Goal: Download file/media

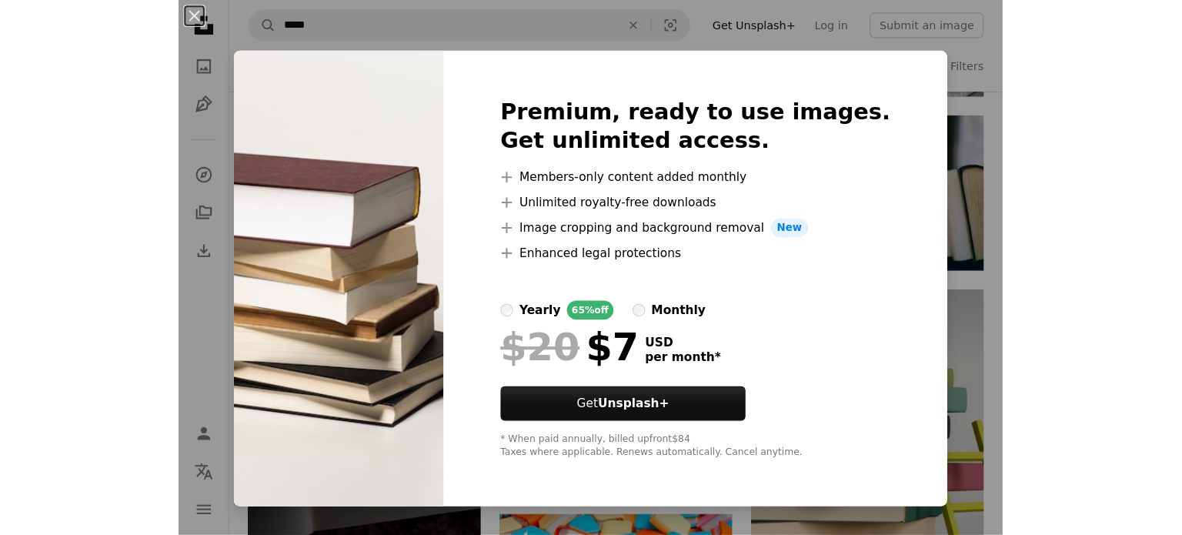
scroll to position [1315, 0]
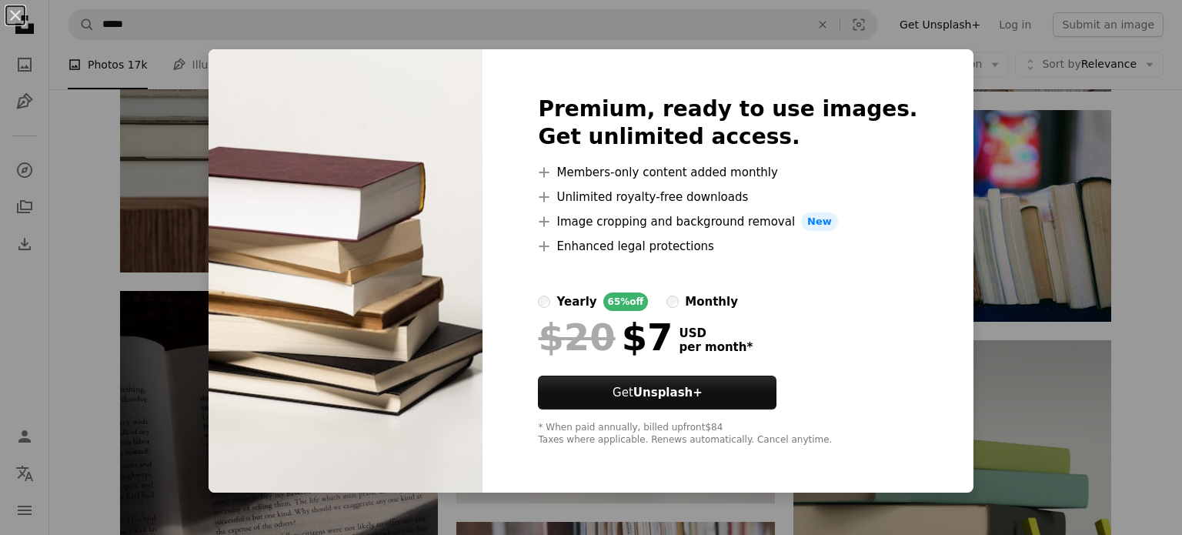
click at [790, 254] on div "An X shape Premium, ready to use images. Get unlimited access. A plus sign Memb…" at bounding box center [591, 267] width 1182 height 535
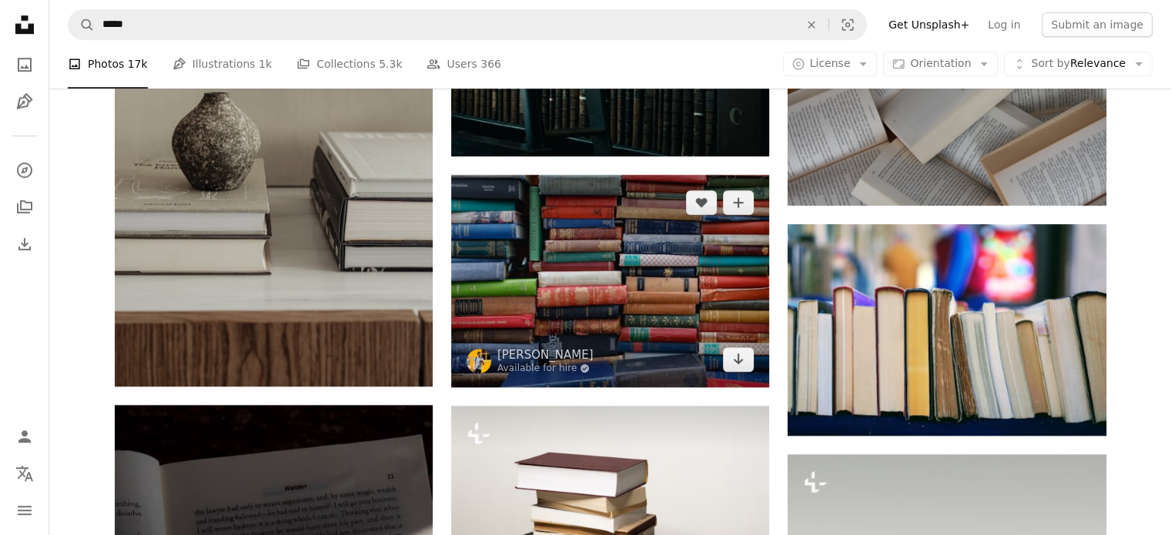
scroll to position [1208, 0]
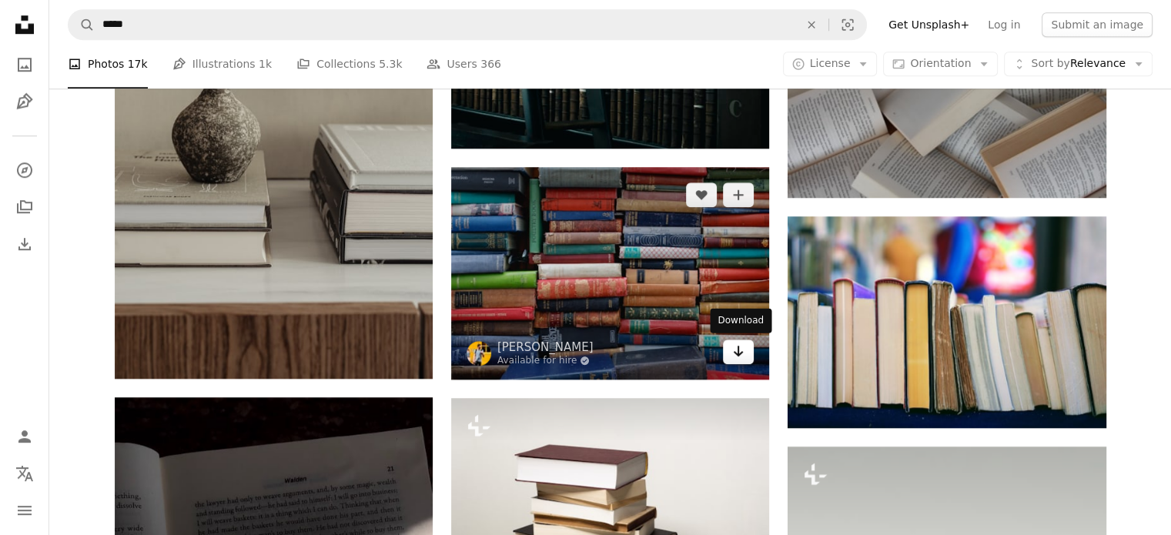
click at [732, 353] on icon "Arrow pointing down" at bounding box center [738, 351] width 12 height 18
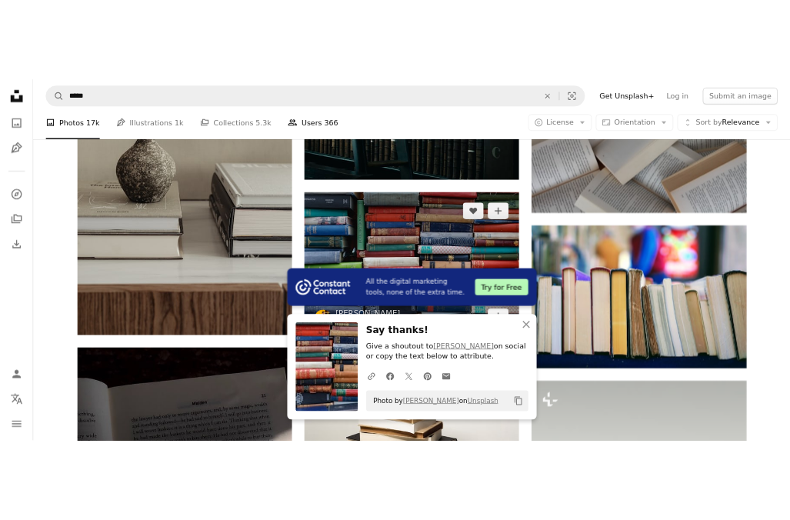
scroll to position [1001, 0]
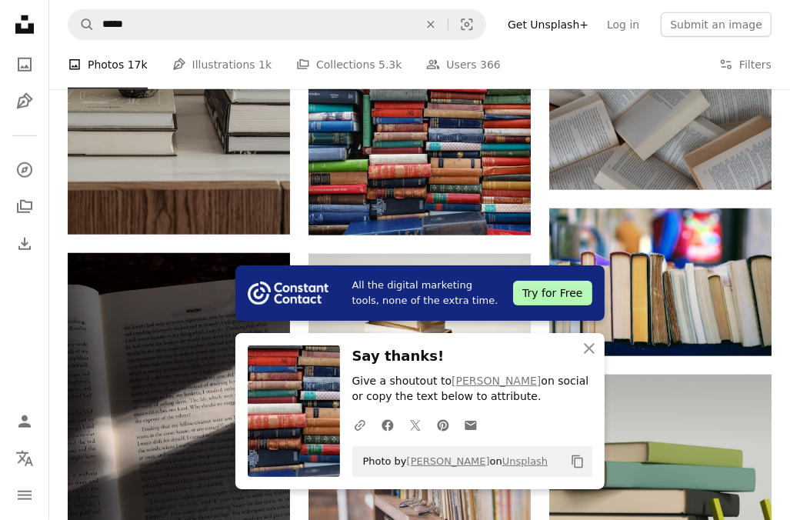
click at [463, 358] on h3 "Say thanks!" at bounding box center [473, 357] width 240 height 22
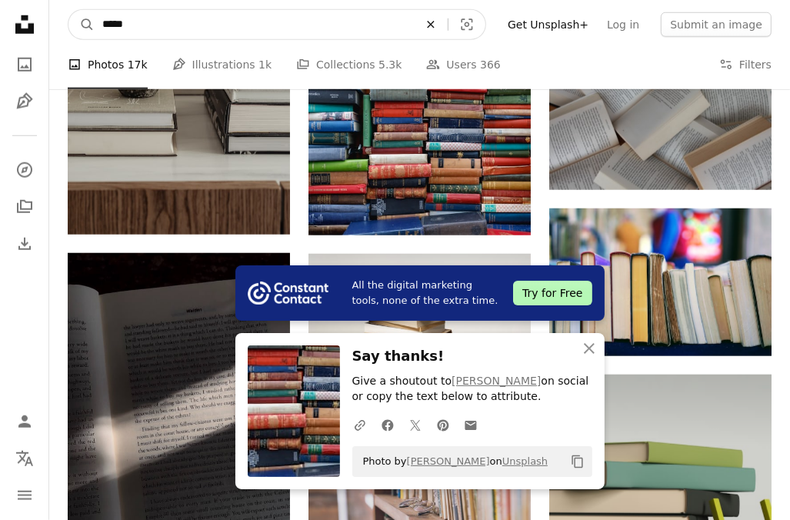
click at [446, 17] on button "An X shape" at bounding box center [431, 24] width 34 height 29
type input "**********"
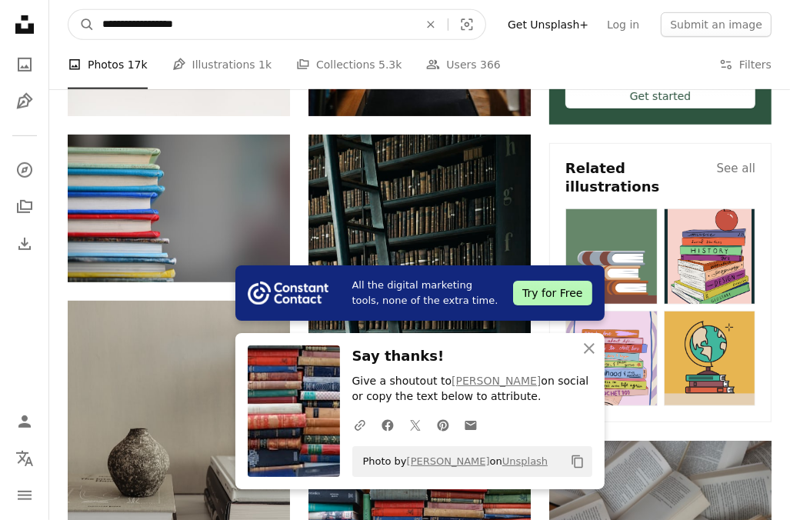
scroll to position [546, 0]
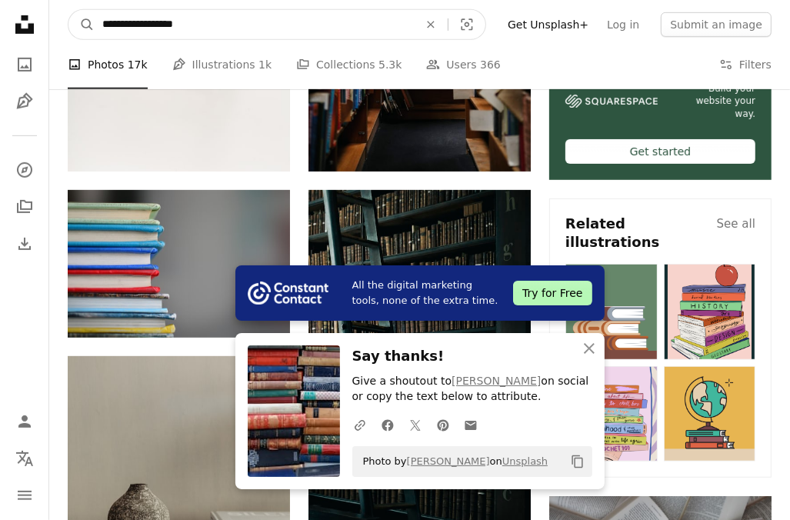
click button "A magnifying glass" at bounding box center [82, 24] width 26 height 29
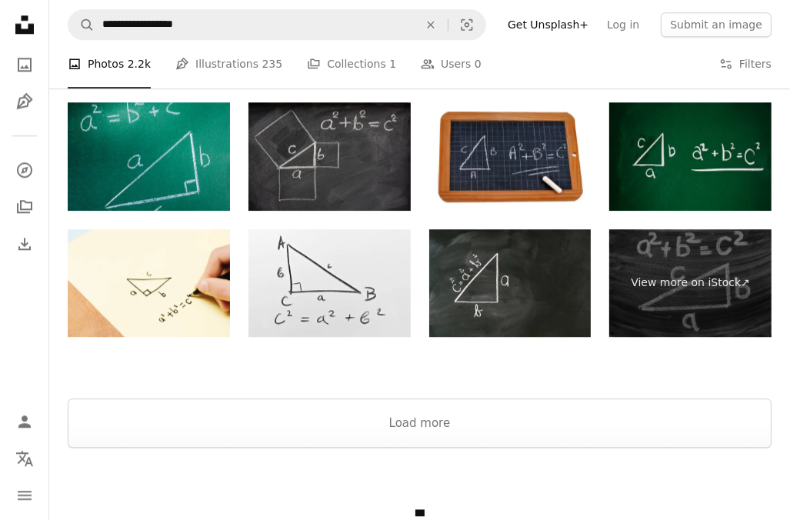
scroll to position [2759, 0]
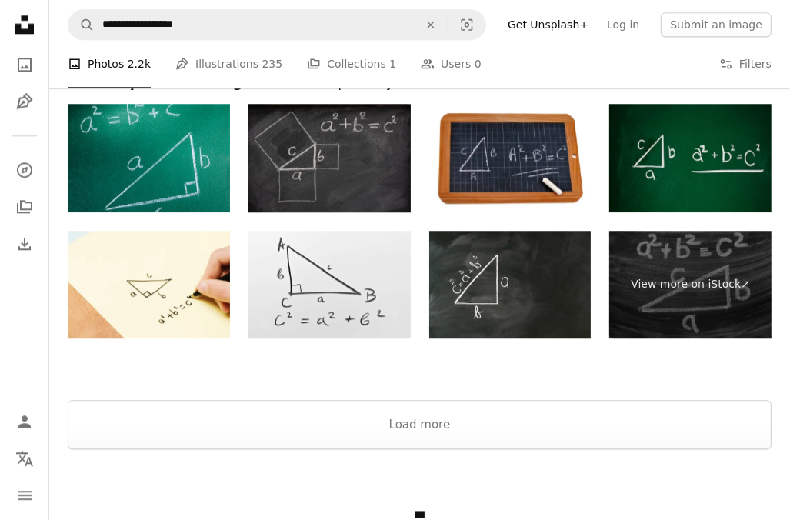
click at [383, 206] on img at bounding box center [330, 158] width 162 height 109
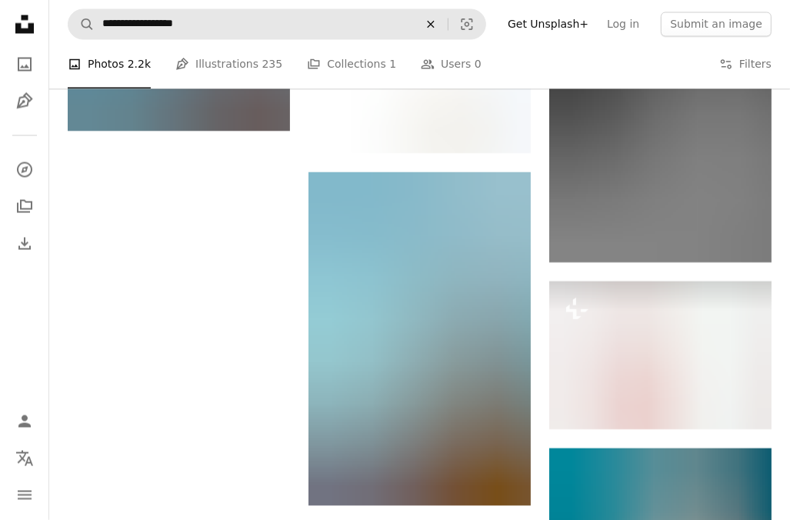
scroll to position [1967, 0]
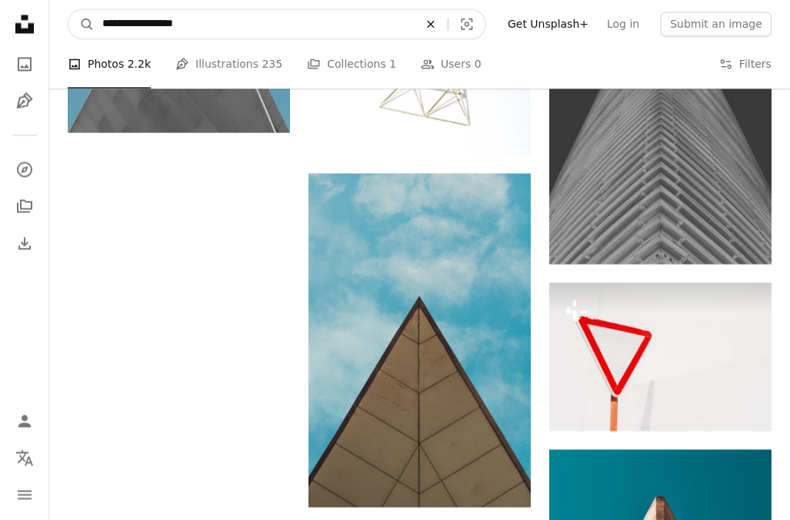
click at [448, 30] on icon "An X shape" at bounding box center [431, 24] width 34 height 12
type input "********"
click at [69, 10] on button "A magnifying glass" at bounding box center [82, 24] width 26 height 29
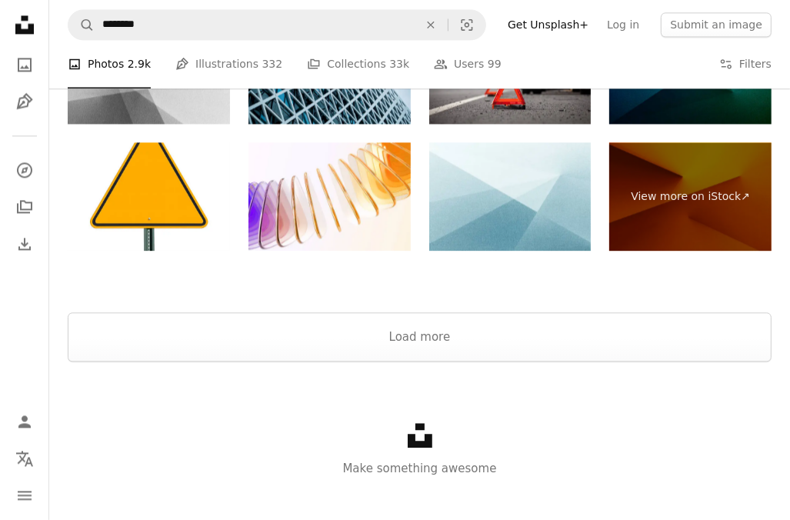
scroll to position [2370, 0]
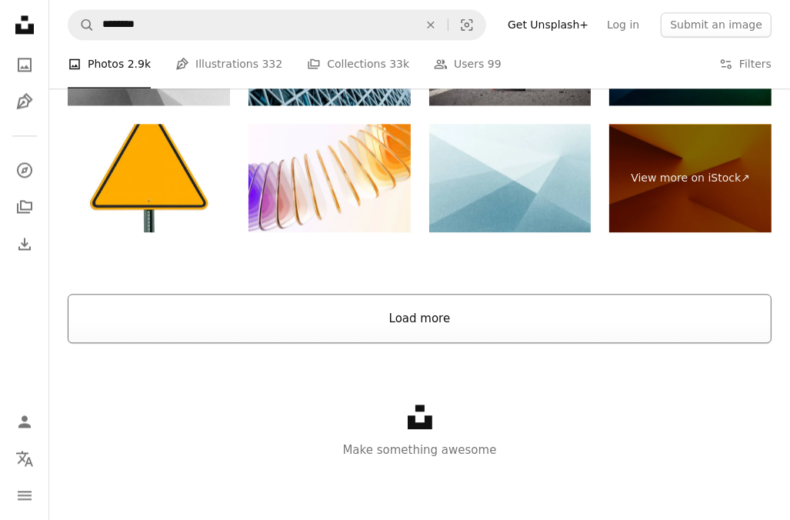
click at [436, 318] on button "Load more" at bounding box center [420, 318] width 704 height 49
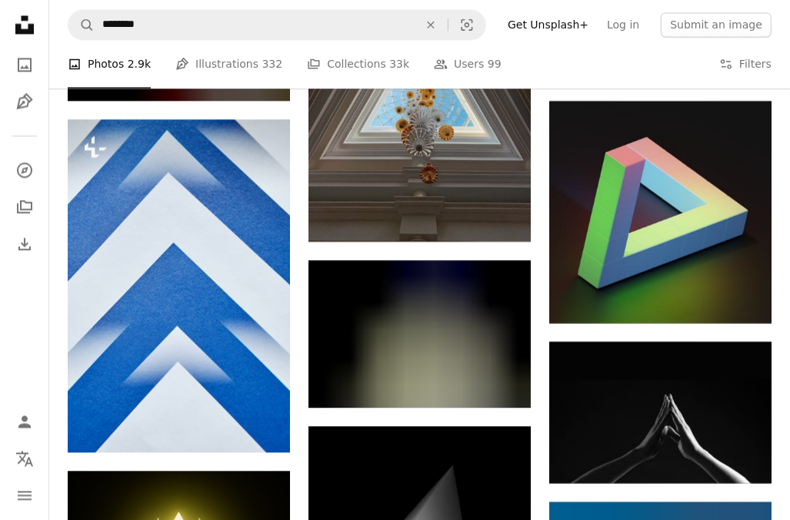
scroll to position [6198, 0]
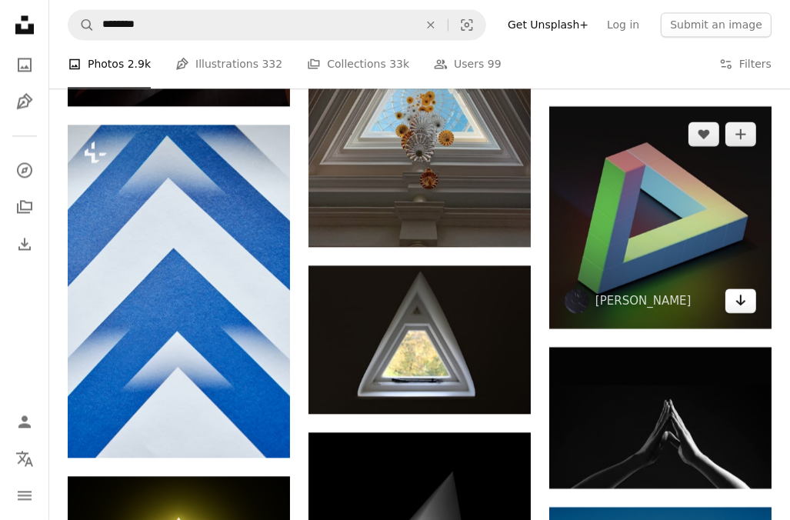
click at [734, 305] on link "Arrow pointing down" at bounding box center [741, 301] width 31 height 25
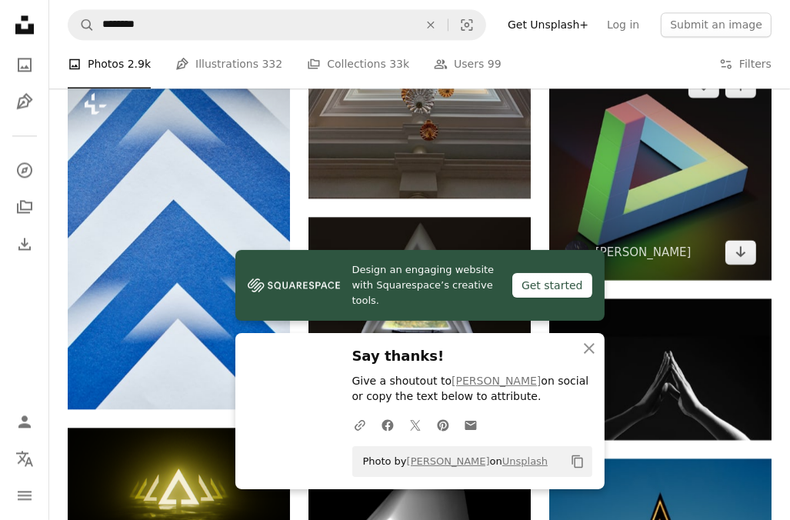
scroll to position [6247, 0]
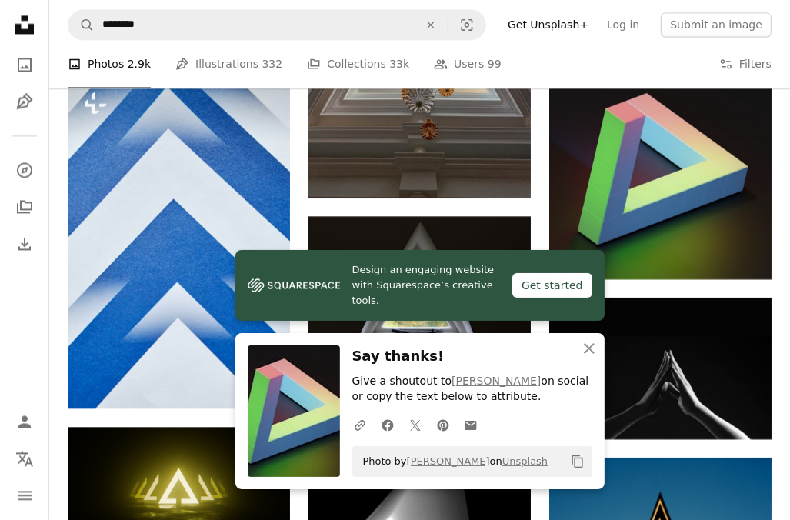
click at [429, 357] on h3 "Say thanks!" at bounding box center [473, 357] width 240 height 22
click at [409, 349] on h3 "Say thanks!" at bounding box center [473, 357] width 240 height 22
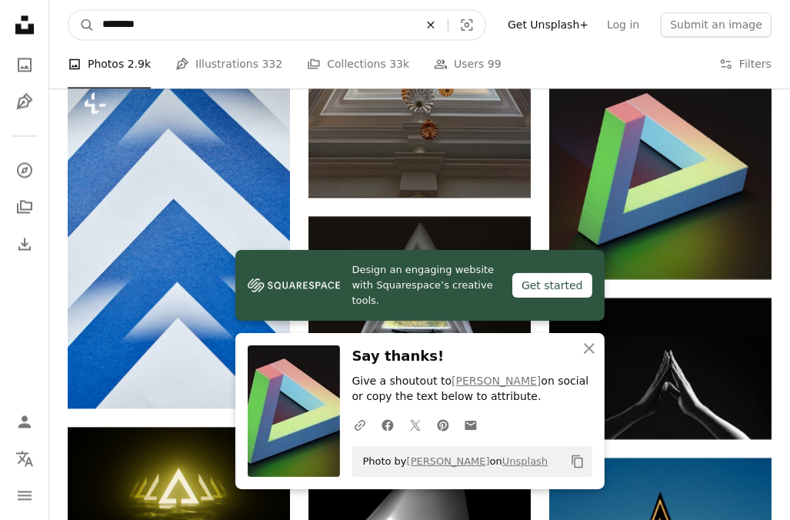
click at [443, 24] on icon "An X shape" at bounding box center [431, 24] width 34 height 12
type input "**********"
click button "A magnifying glass" at bounding box center [82, 24] width 26 height 29
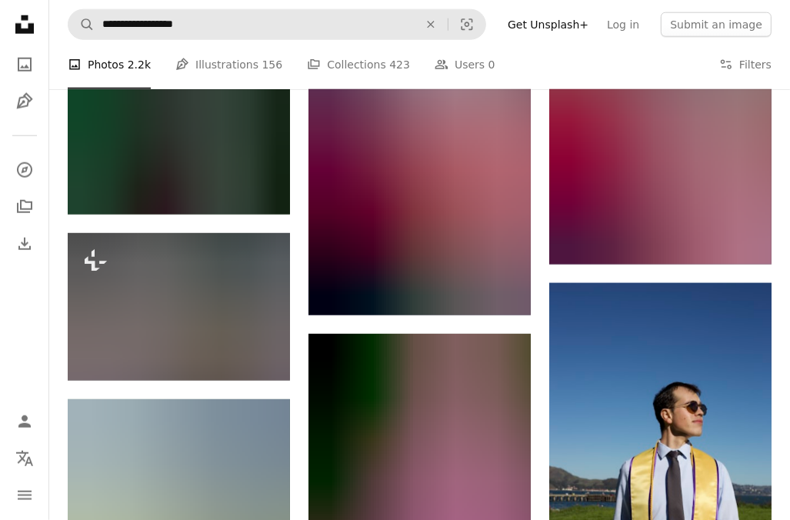
scroll to position [1167, 0]
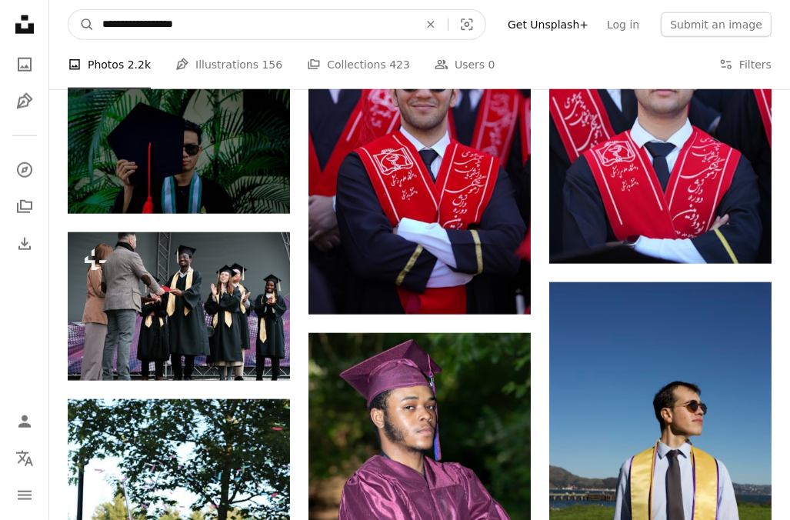
click at [155, 25] on input "**********" at bounding box center [254, 24] width 319 height 29
click at [155, 25] on input "********" at bounding box center [254, 24] width 319 height 29
type input "*"
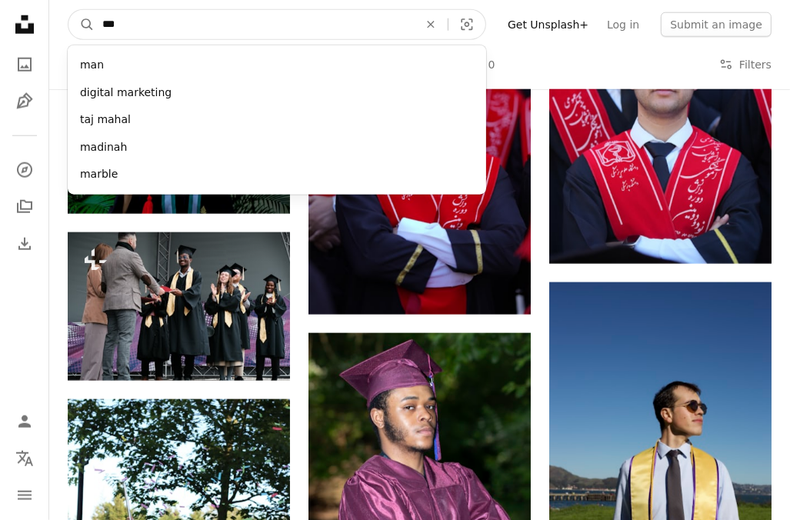
type input "****"
click button "A magnifying glass" at bounding box center [82, 24] width 26 height 29
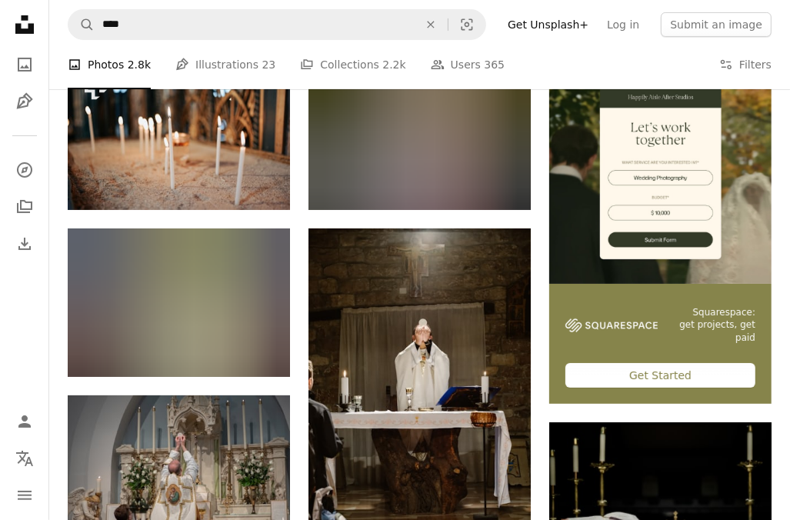
scroll to position [319, 0]
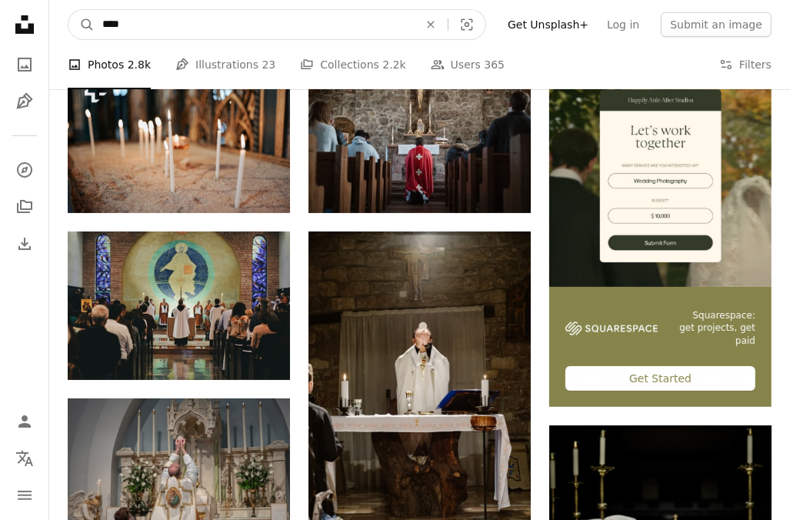
click at [190, 21] on input "****" at bounding box center [254, 24] width 319 height 29
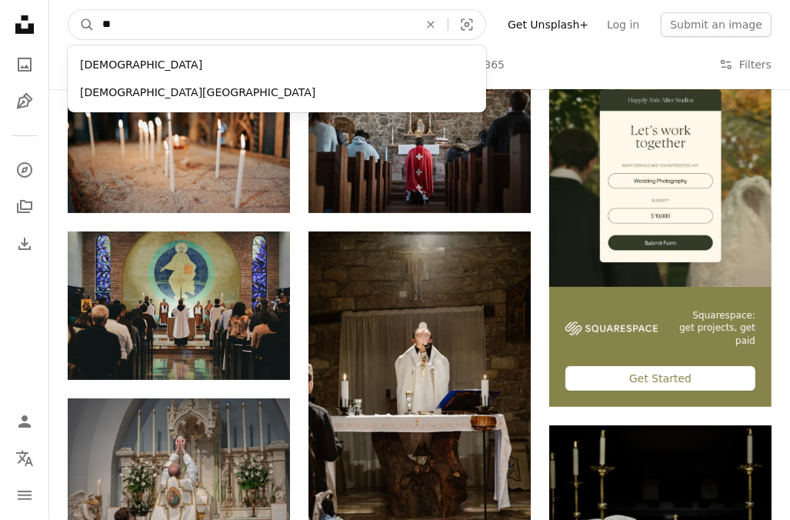
type input "*"
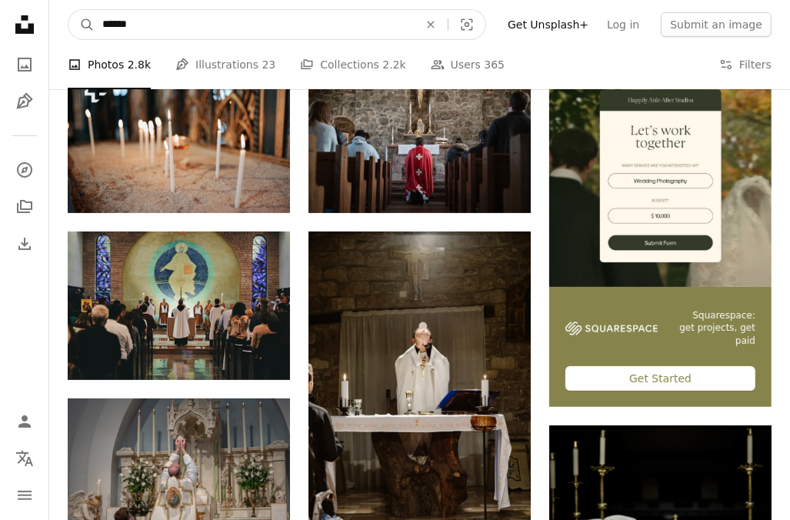
type input "*******"
click button "A magnifying glass" at bounding box center [82, 24] width 26 height 29
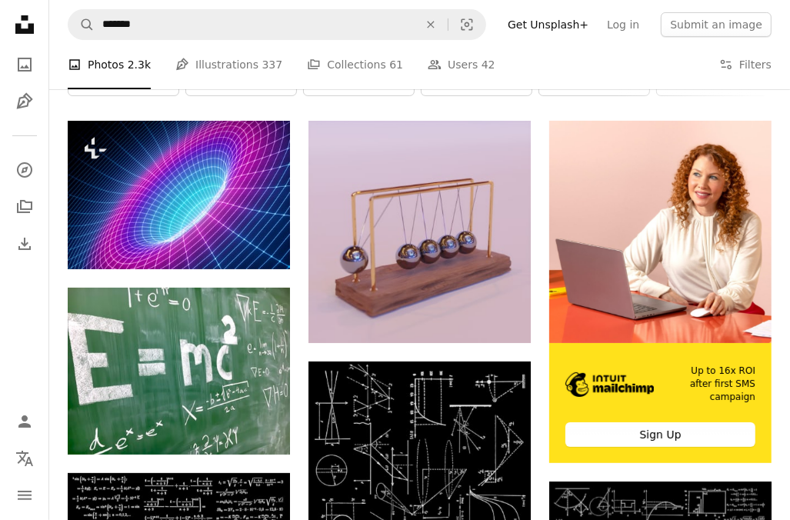
scroll to position [264, 0]
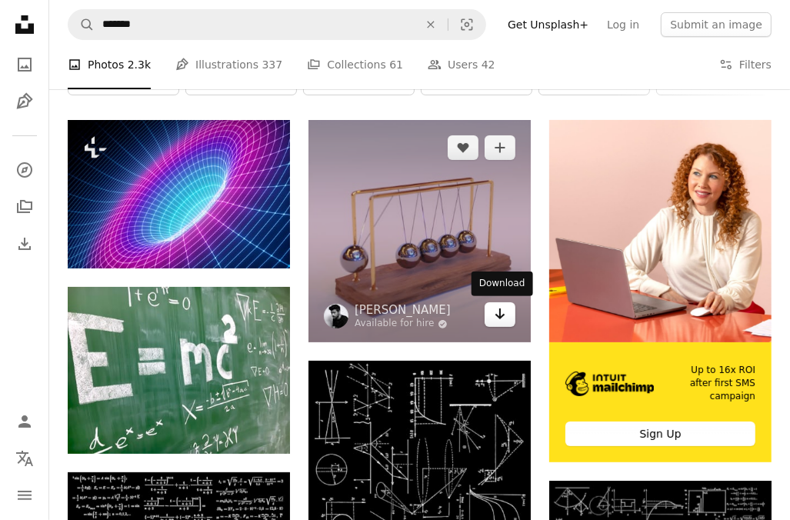
click at [496, 312] on icon "Arrow pointing down" at bounding box center [500, 314] width 12 height 18
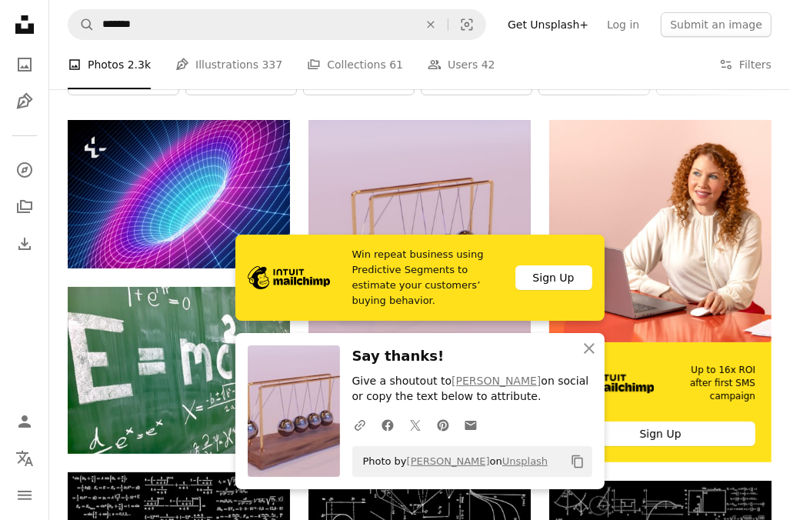
click at [264, 359] on img at bounding box center [294, 412] width 92 height 132
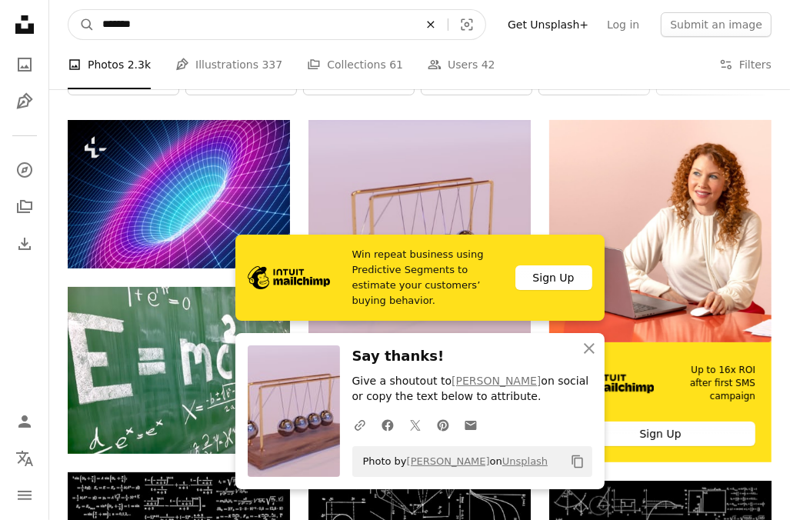
click at [443, 33] on button "An X shape" at bounding box center [431, 24] width 34 height 29
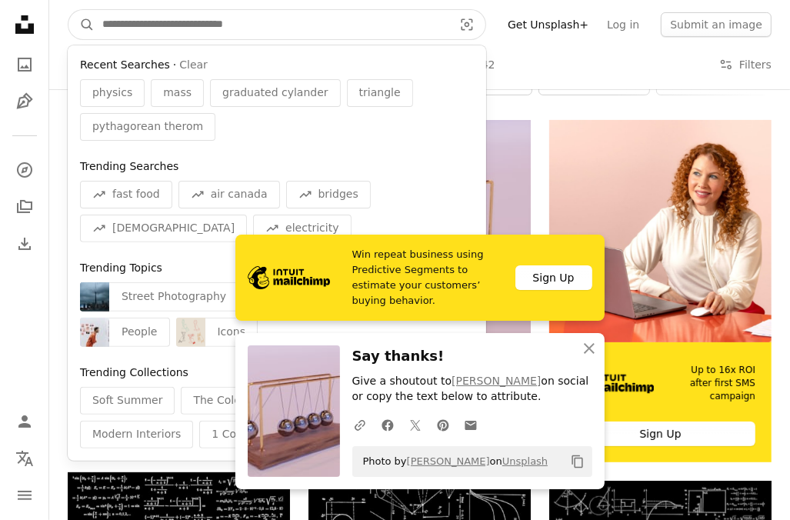
click at [437, 34] on input "Find visuals sitewide" at bounding box center [272, 24] width 354 height 29
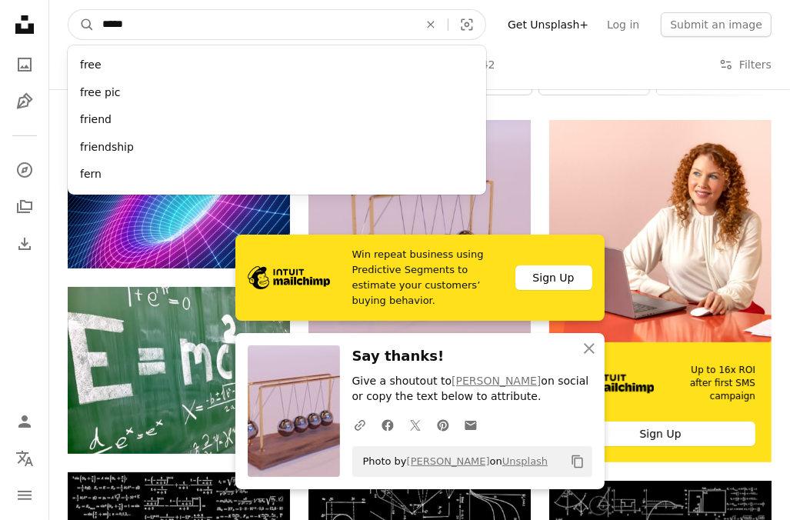
type input "******"
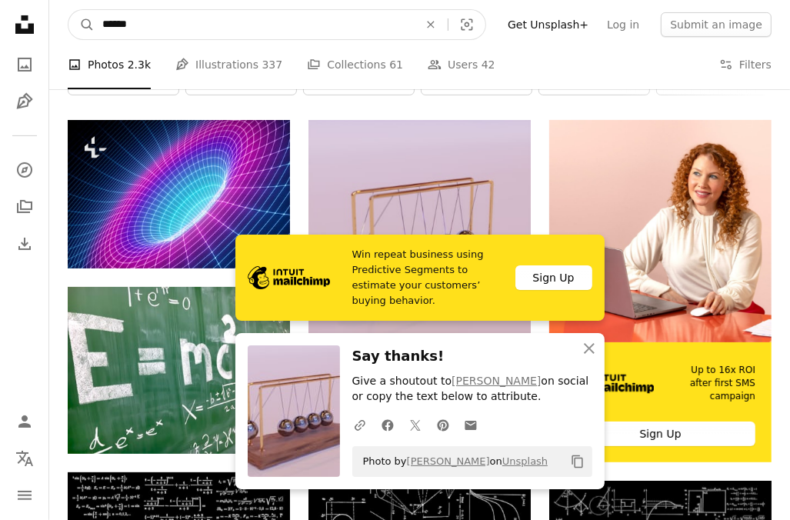
click button "A magnifying glass" at bounding box center [82, 24] width 26 height 29
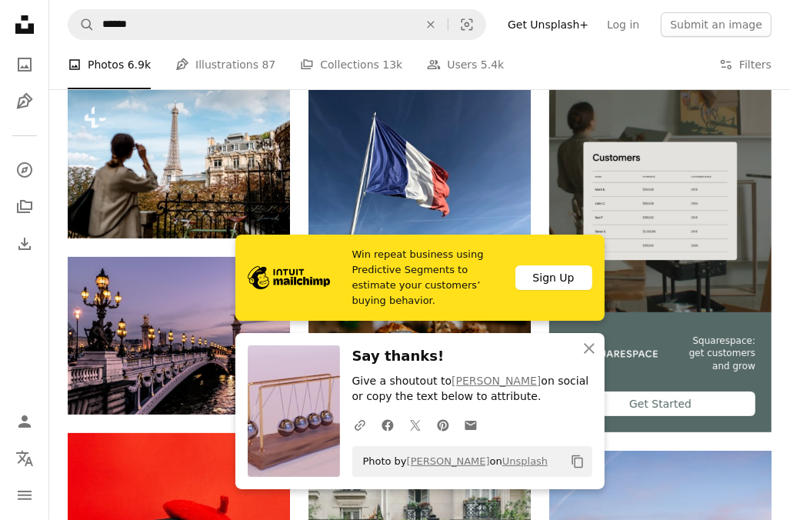
scroll to position [304, 0]
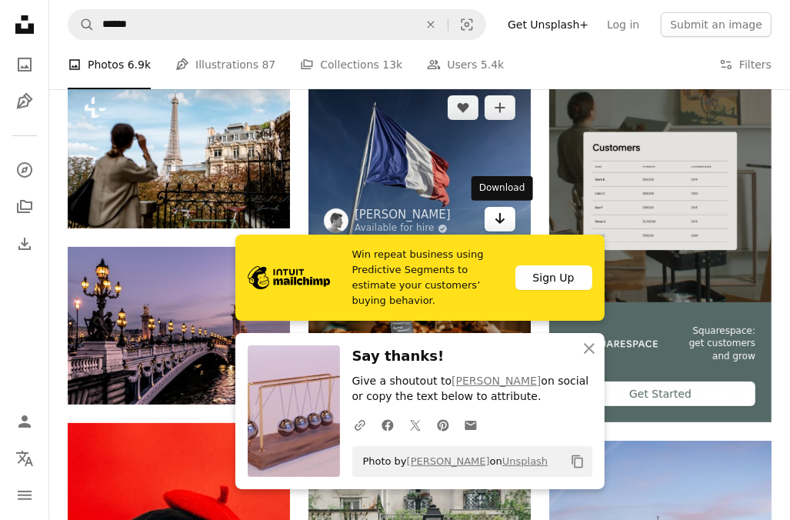
click at [506, 222] on icon "Arrow pointing down" at bounding box center [500, 218] width 12 height 18
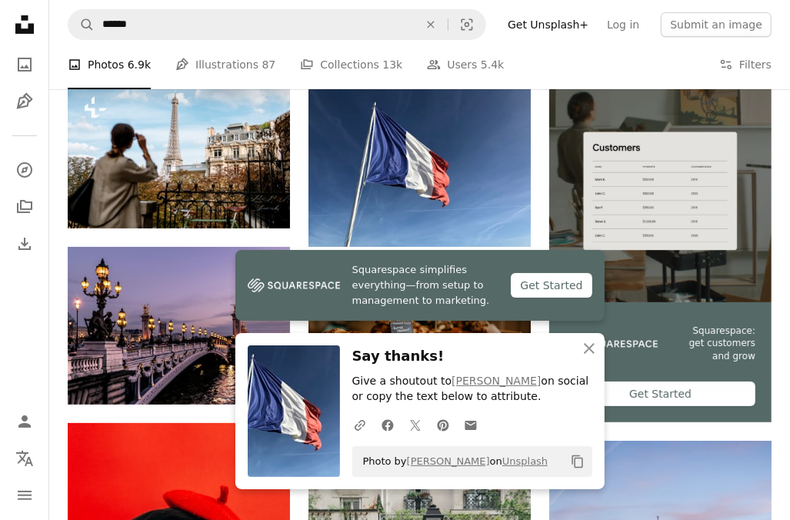
click at [369, 364] on h3 "Say thanks!" at bounding box center [473, 357] width 240 height 22
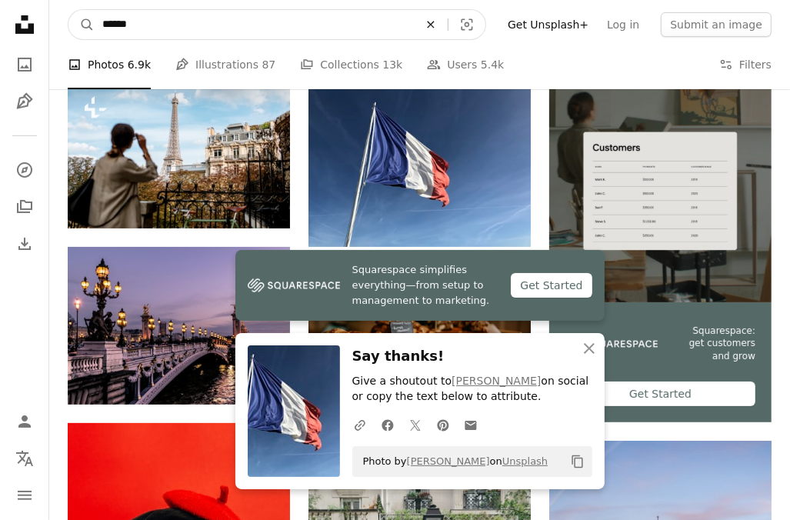
click at [445, 24] on icon "An X shape" at bounding box center [431, 24] width 34 height 12
type input "**********"
click button "A magnifying glass" at bounding box center [82, 24] width 26 height 29
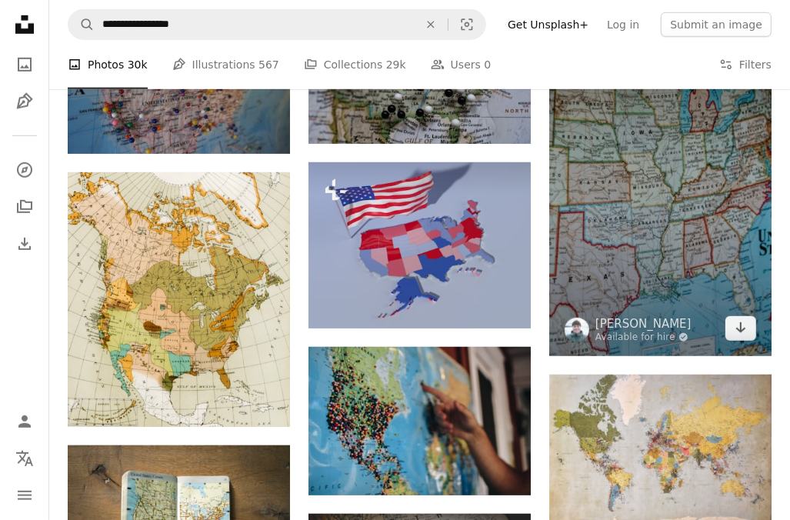
scroll to position [724, 0]
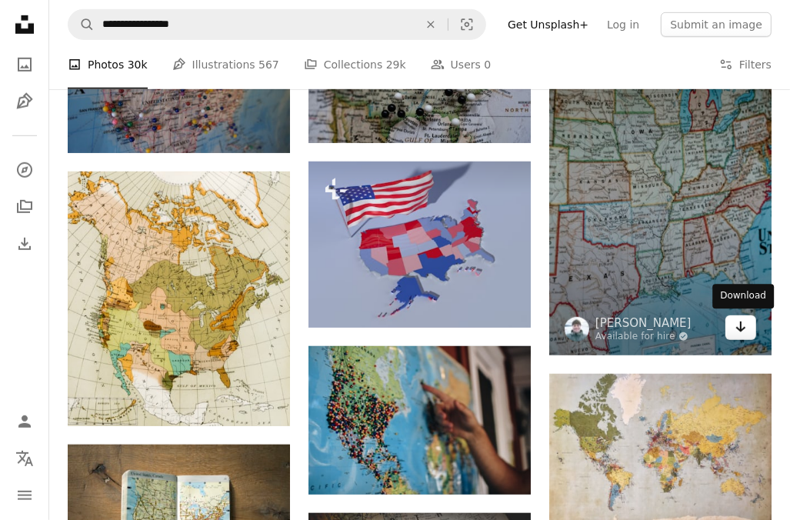
click at [755, 333] on link "Arrow pointing down" at bounding box center [741, 328] width 31 height 25
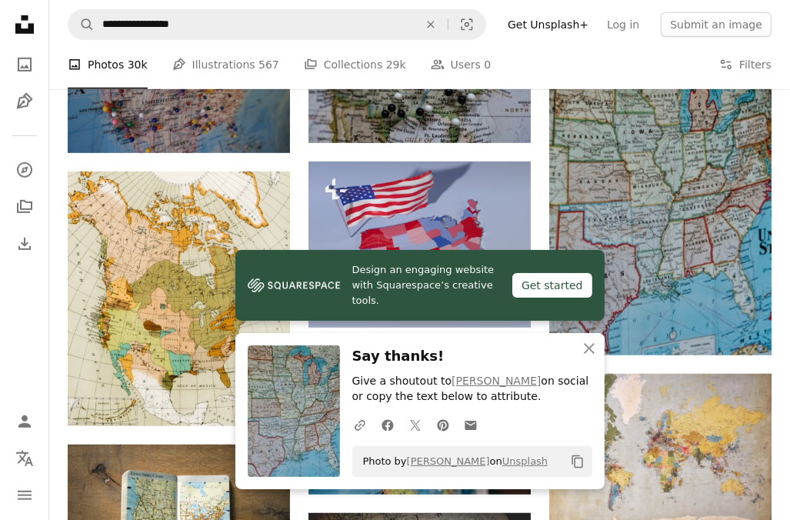
click at [449, 363] on h3 "Say thanks!" at bounding box center [473, 357] width 240 height 22
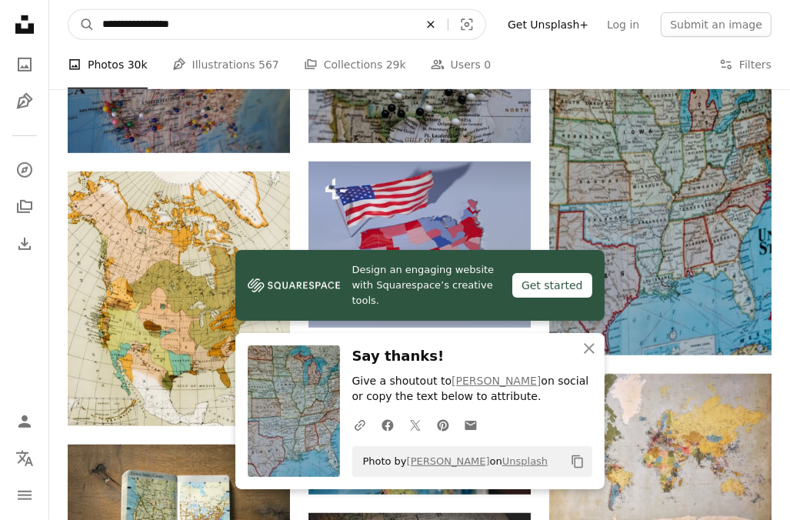
click at [448, 24] on icon "An X shape" at bounding box center [431, 24] width 34 height 12
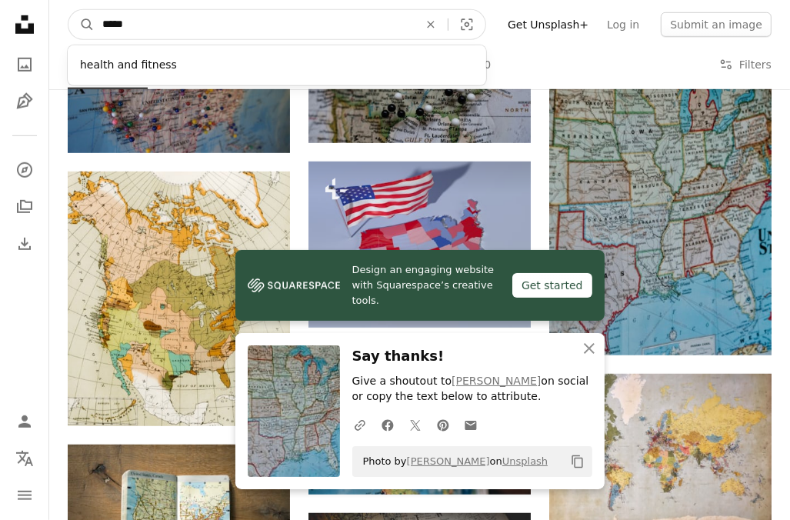
type input "******"
click button "A magnifying glass" at bounding box center [82, 24] width 26 height 29
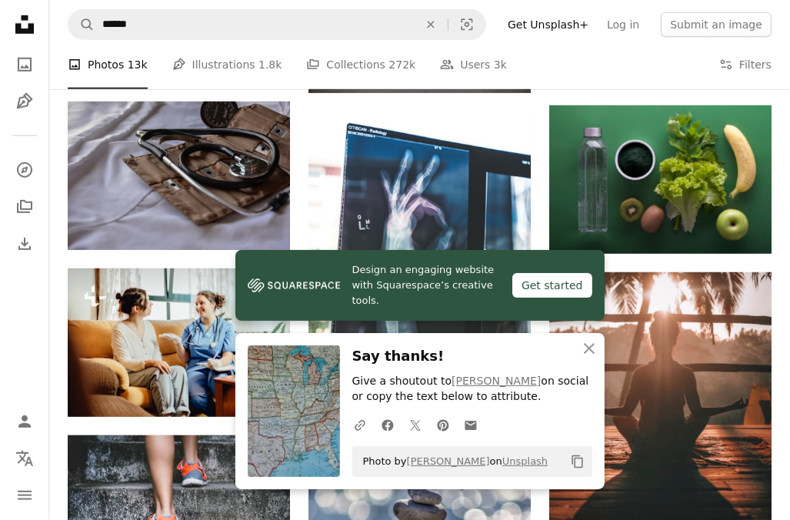
scroll to position [790, 0]
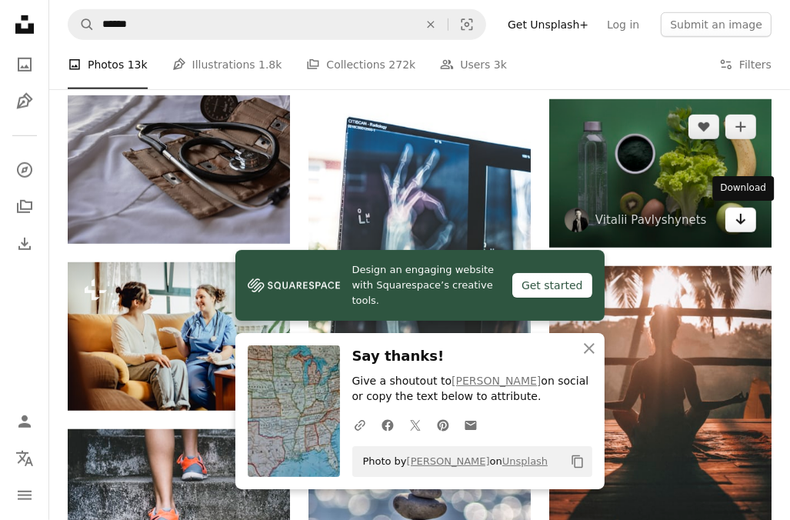
click at [743, 227] on icon "Arrow pointing down" at bounding box center [741, 219] width 12 height 18
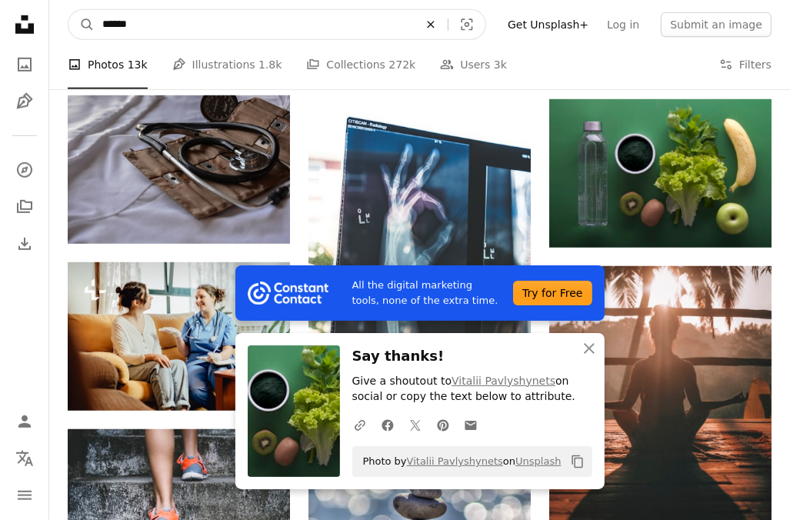
click at [448, 24] on icon "An X shape" at bounding box center [431, 24] width 34 height 12
type input "****"
click button "A magnifying glass" at bounding box center [82, 24] width 26 height 29
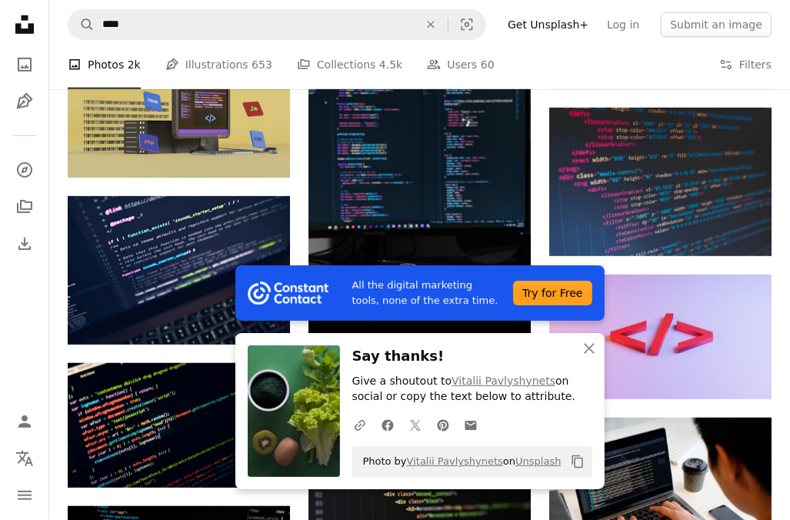
scroll to position [640, 0]
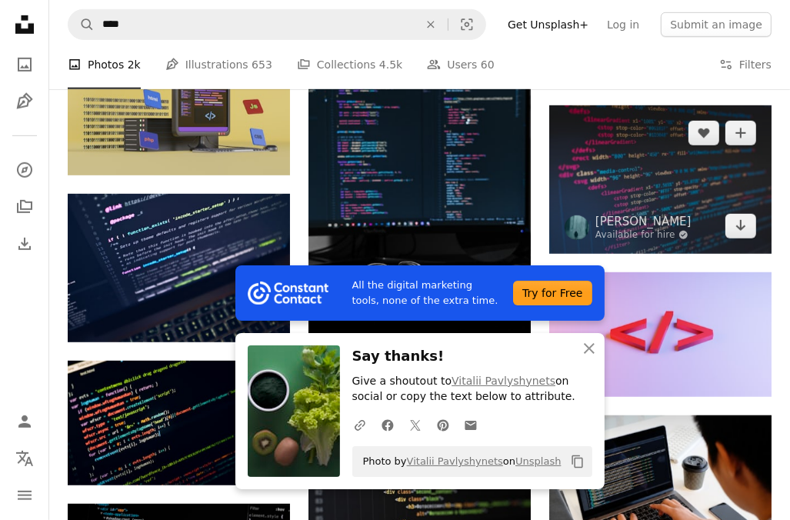
click at [733, 238] on img at bounding box center [661, 179] width 222 height 149
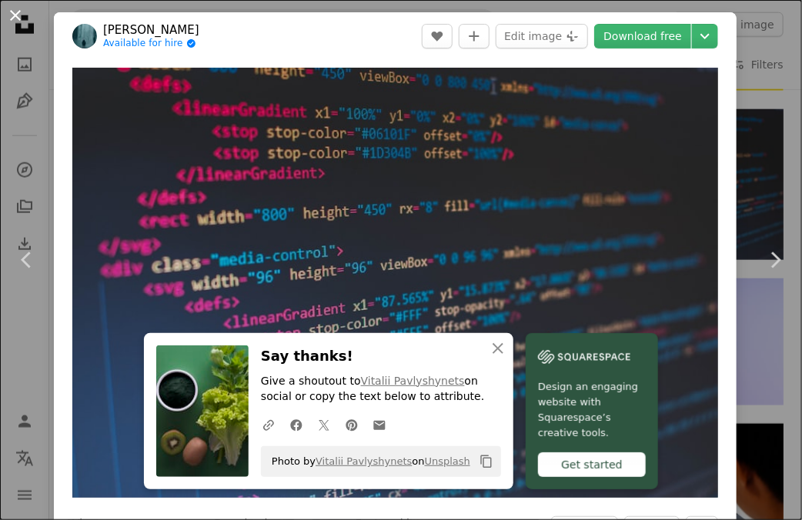
click at [6, 25] on button "An X shape" at bounding box center [15, 15] width 18 height 18
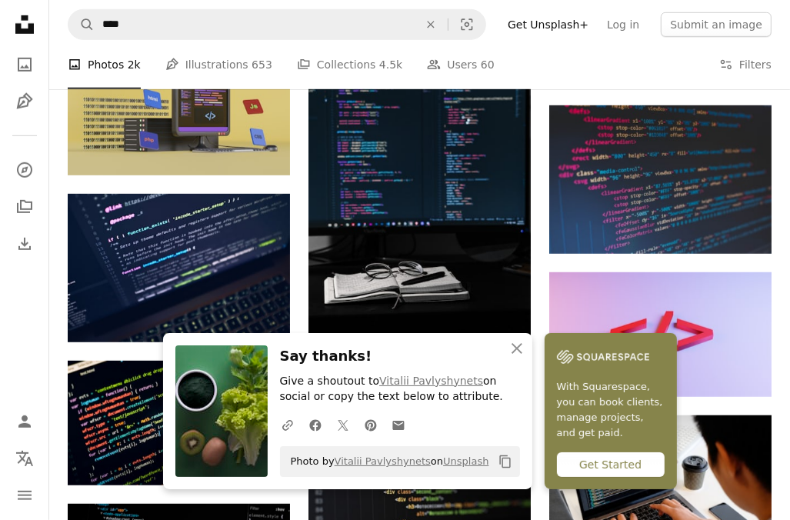
click at [319, 360] on h3 "Say thanks!" at bounding box center [400, 357] width 240 height 22
click at [522, 335] on button "An X shape Close" at bounding box center [517, 348] width 31 height 31
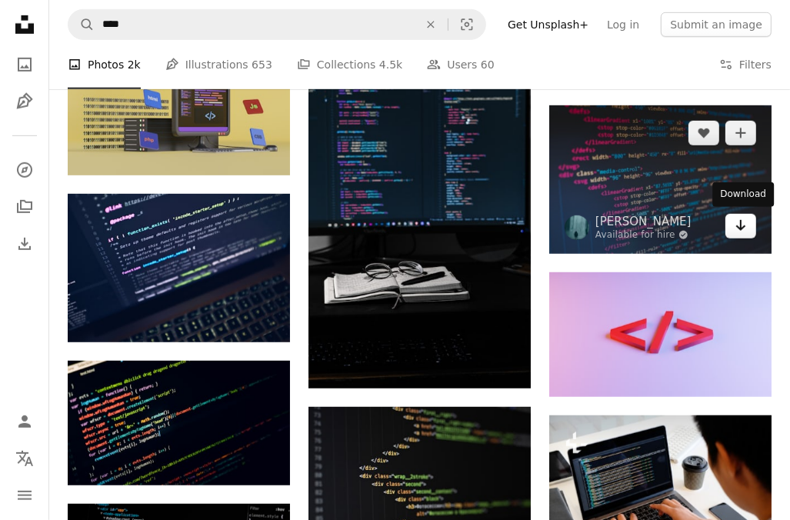
click at [744, 229] on icon "Arrow pointing down" at bounding box center [741, 225] width 12 height 18
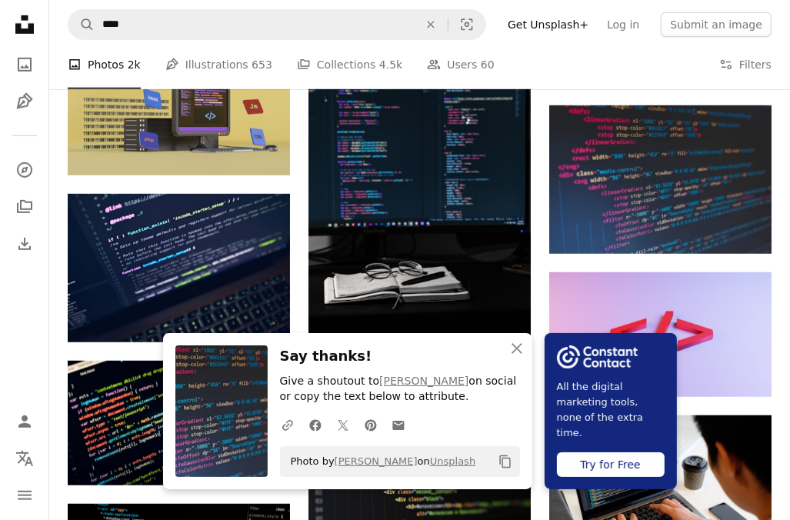
click at [12, 353] on nav "Unsplash logo Unsplash Home A photo Pen Tool A compass A stack of folders Downl…" at bounding box center [24, 260] width 49 height 520
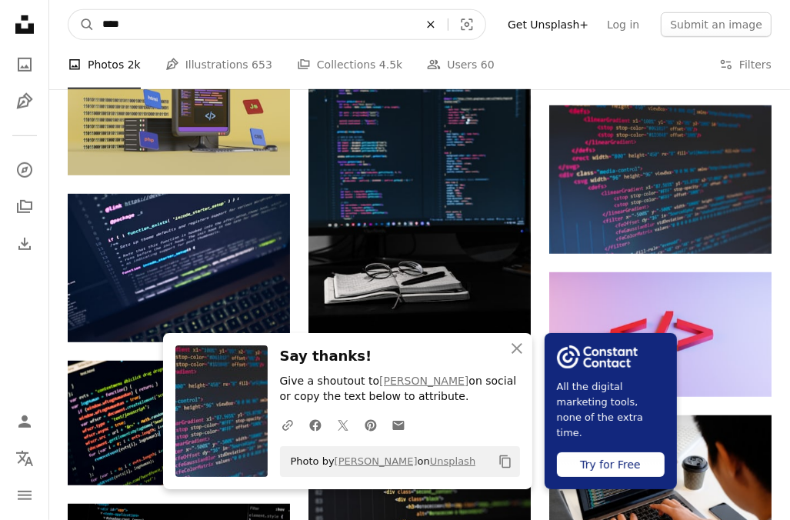
click at [434, 22] on icon "Find visuals sitewide" at bounding box center [430, 24] width 7 height 7
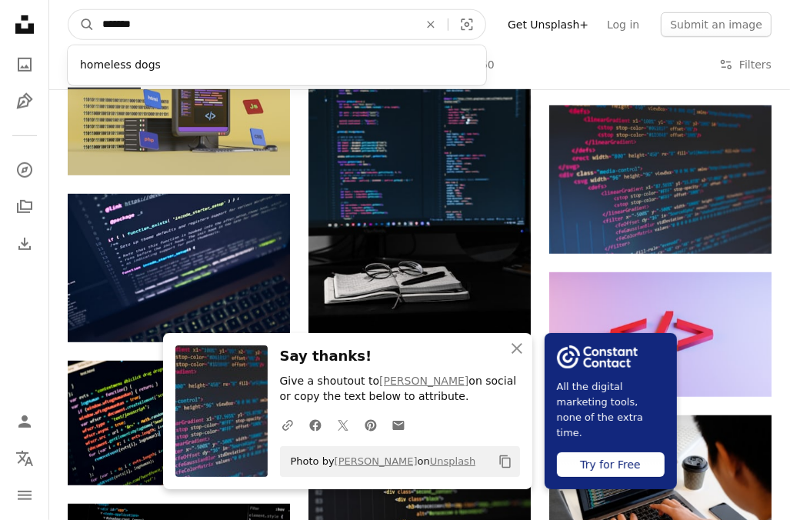
type input "********"
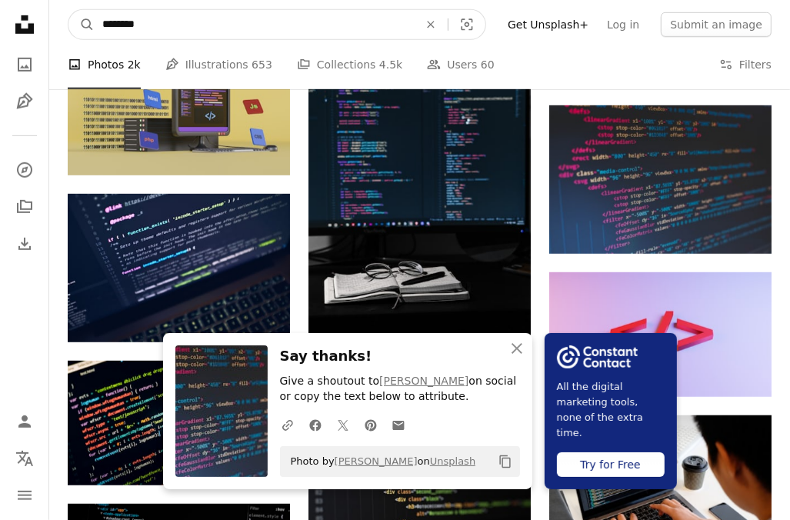
click button "A magnifying glass" at bounding box center [82, 24] width 26 height 29
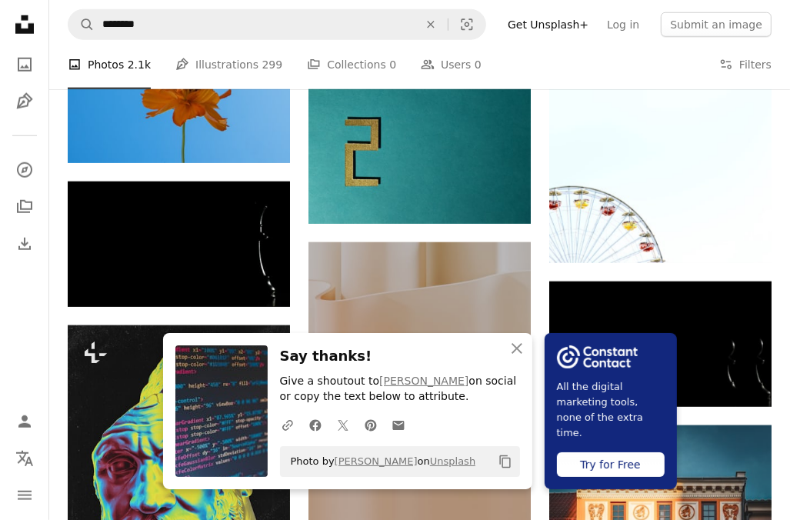
scroll to position [973, 0]
click at [15, 356] on nav "Unsplash logo Unsplash Home A photo Pen Tool A compass A stack of folders Downl…" at bounding box center [24, 260] width 49 height 520
